Goal: Information Seeking & Learning: Find specific fact

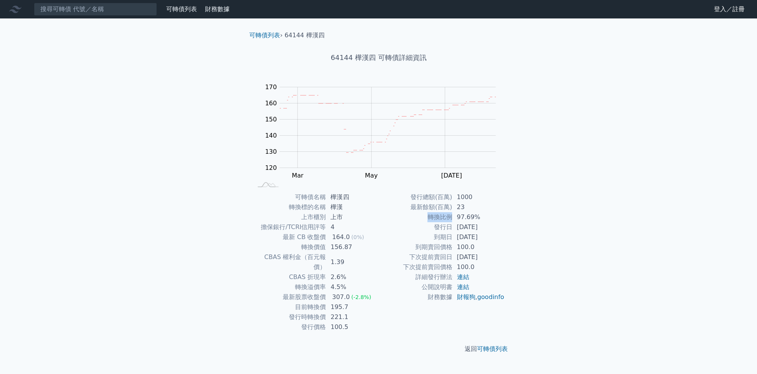
drag, startPoint x: 438, startPoint y: 218, endPoint x: 451, endPoint y: 221, distance: 13.0
click at [451, 221] on td "轉換比例" at bounding box center [416, 217] width 74 height 10
copy td "轉換比例"
drag, startPoint x: 475, startPoint y: 273, endPoint x: 406, endPoint y: 269, distance: 69.4
click at [406, 269] on tbody "發行總額(百萬) 1000 最新餘額(百萬) 23 轉換比例 97.69% 發行日 2021-11-16 到期日 2026-11-16 到期賣回價格 100.…" at bounding box center [442, 247] width 126 height 110
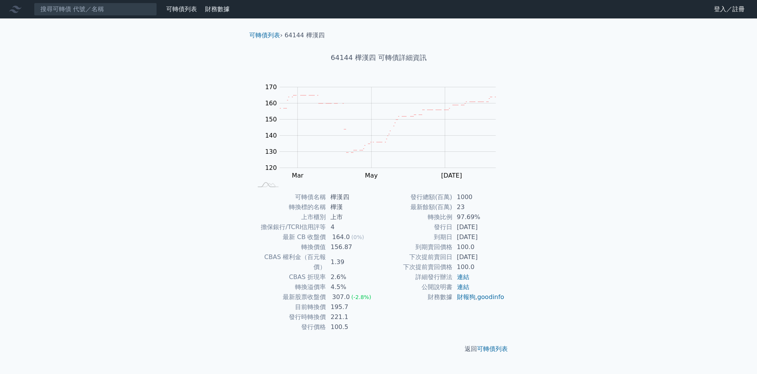
click at [535, 223] on div "可轉債列表 財務數據 可轉債列表 財務數據 登入／註冊 登入／註冊 可轉債列表 › 64144 樺漢四 64144 樺漢四 可轉債詳細資訊 Zoom Out …" at bounding box center [378, 187] width 757 height 374
drag, startPoint x: 445, startPoint y: 237, endPoint x: 513, endPoint y: 241, distance: 68.6
click at [513, 241] on div "可轉債名稱 樺漢四 轉換標的名稱 樺漢 上市櫃別 上市 擔保銀行/TCRI信用評等 4 最新 CB 收盤價 164.0 (0%) 轉換價值 156.87 CB…" at bounding box center [378, 262] width 271 height 140
click at [553, 190] on div "可轉債列表 財務數據 可轉債列表 財務數據 登入／註冊 登入／註冊 可轉債列表 › 64144 樺漢四 64144 樺漢四 可轉債詳細資訊 Zoom Out …" at bounding box center [378, 187] width 757 height 374
click at [498, 212] on td "97.69%" at bounding box center [478, 217] width 53 height 10
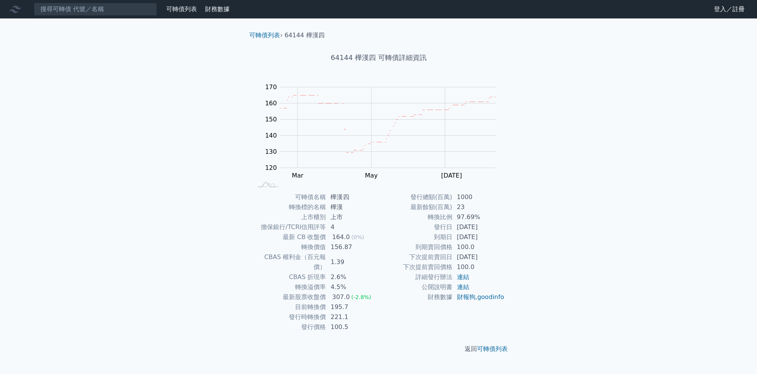
drag, startPoint x: 474, startPoint y: 236, endPoint x: 493, endPoint y: 238, distance: 19.0
click at [493, 238] on td "2026-11-16" at bounding box center [478, 237] width 53 height 10
